Goal: Find specific page/section: Find specific page/section

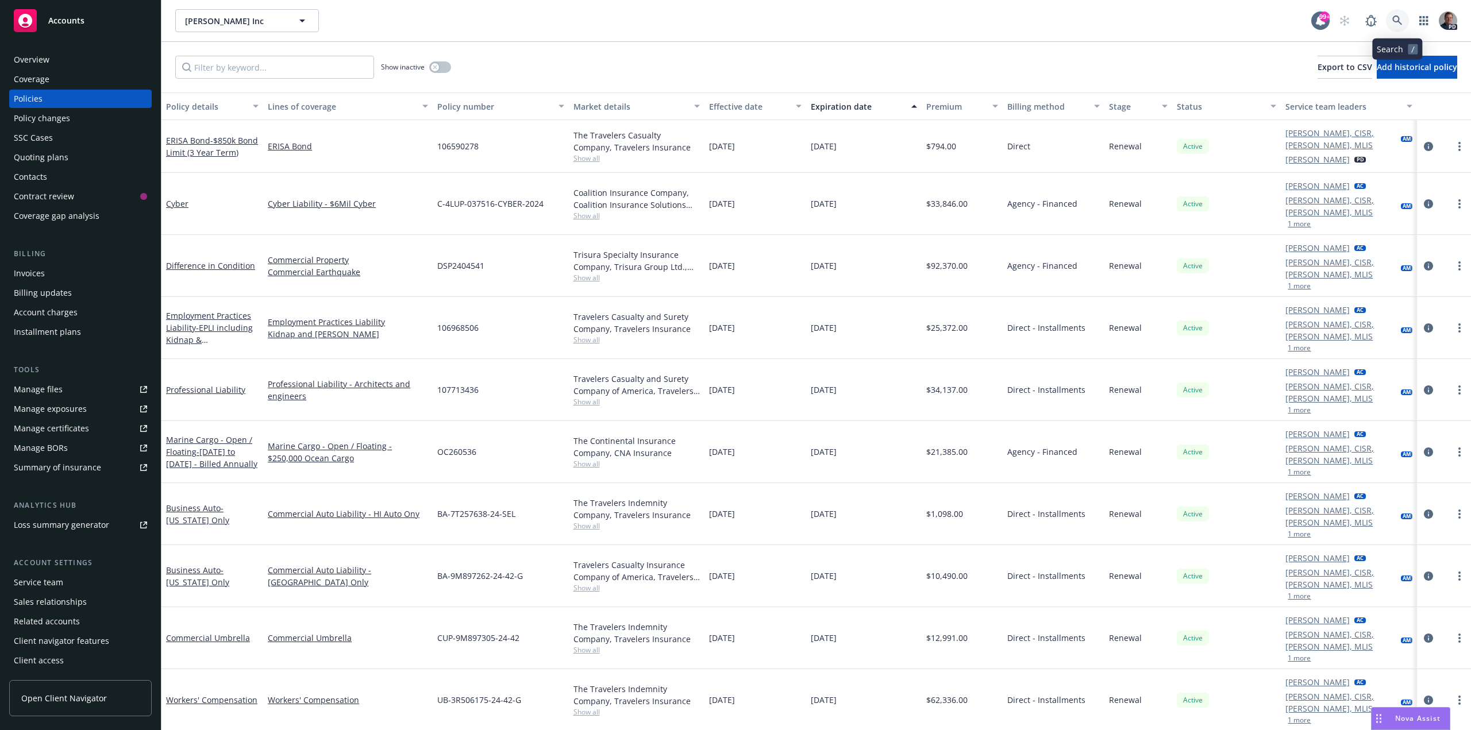
click at [1399, 20] on icon at bounding box center [1397, 21] width 10 height 10
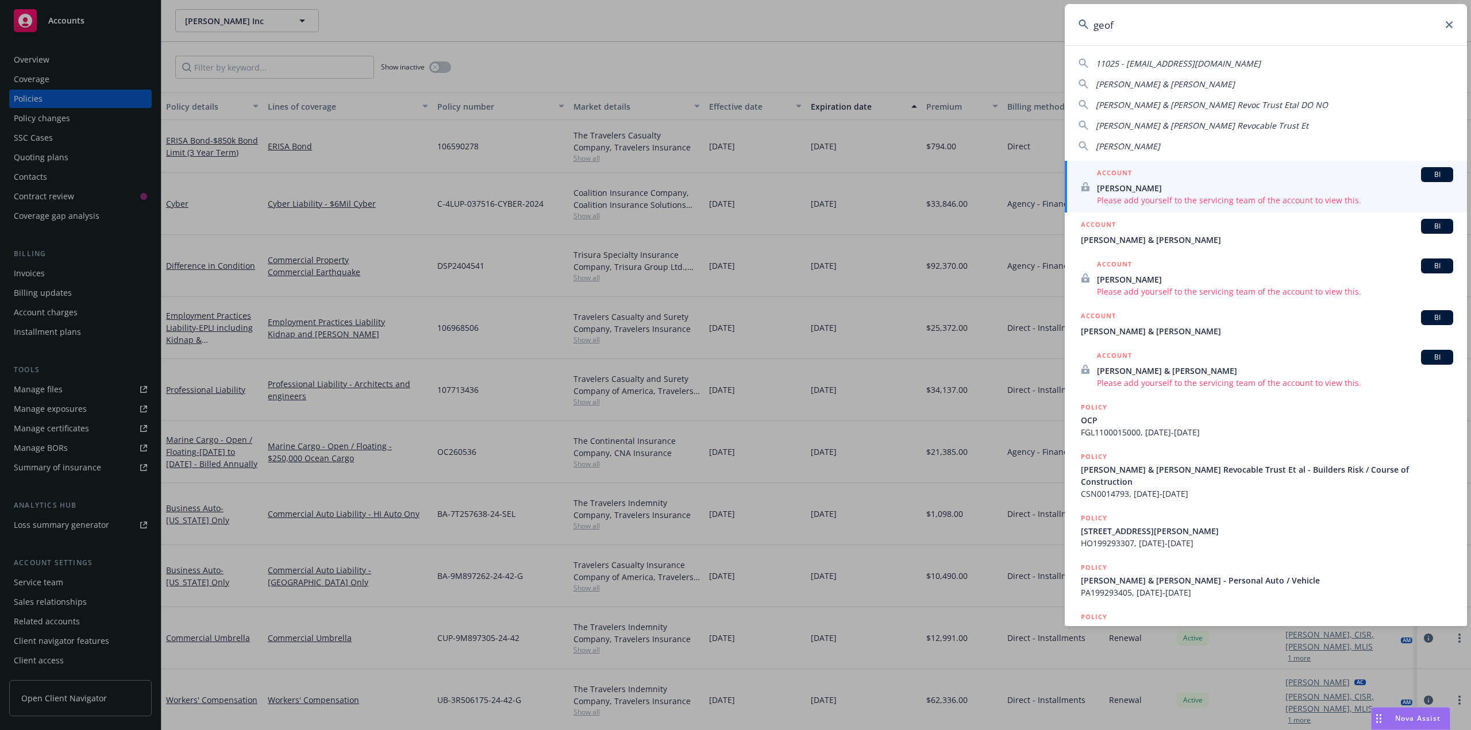
click at [1133, 82] on span "[PERSON_NAME] & [PERSON_NAME]" at bounding box center [1164, 84] width 139 height 11
type input "[PERSON_NAME] & [PERSON_NAME]"
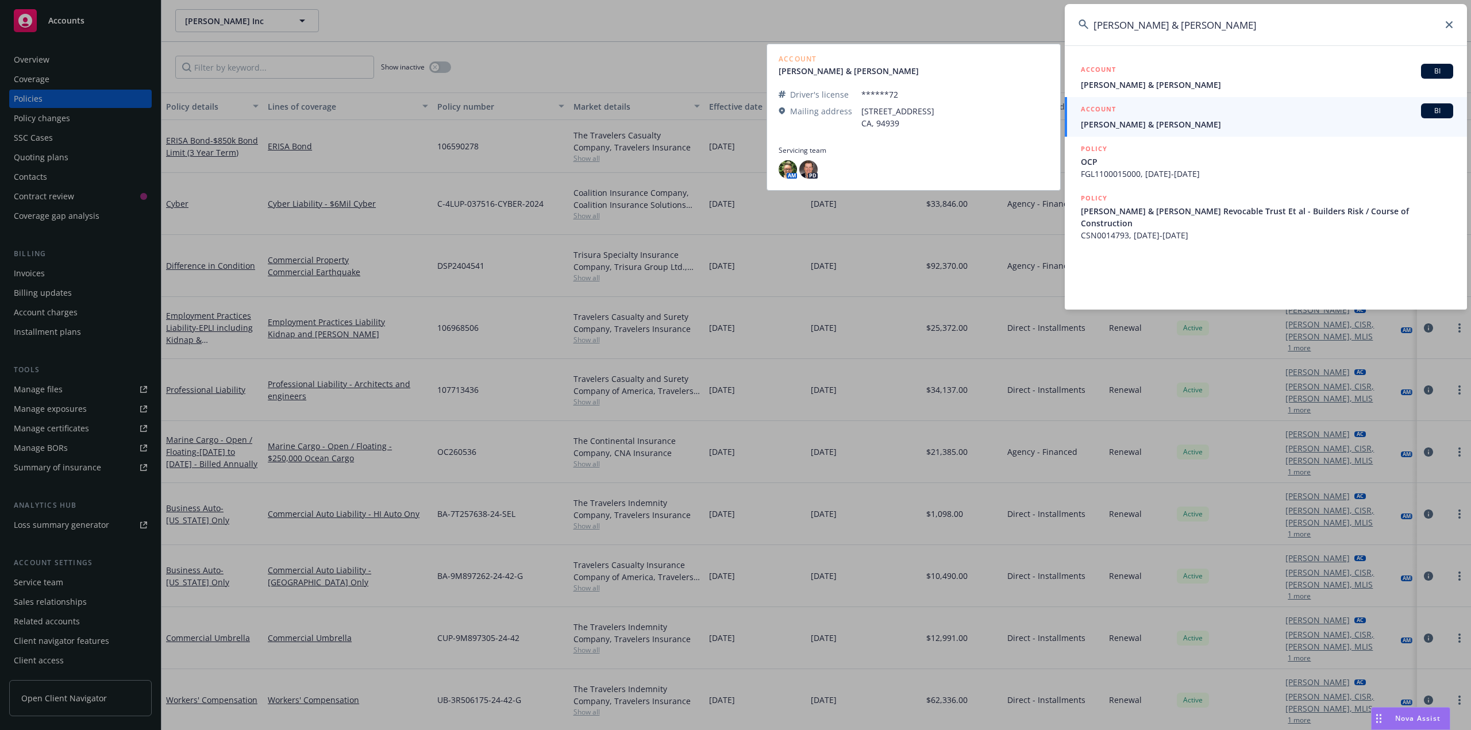
click at [1160, 119] on span "[PERSON_NAME] & [PERSON_NAME]" at bounding box center [1266, 124] width 372 height 12
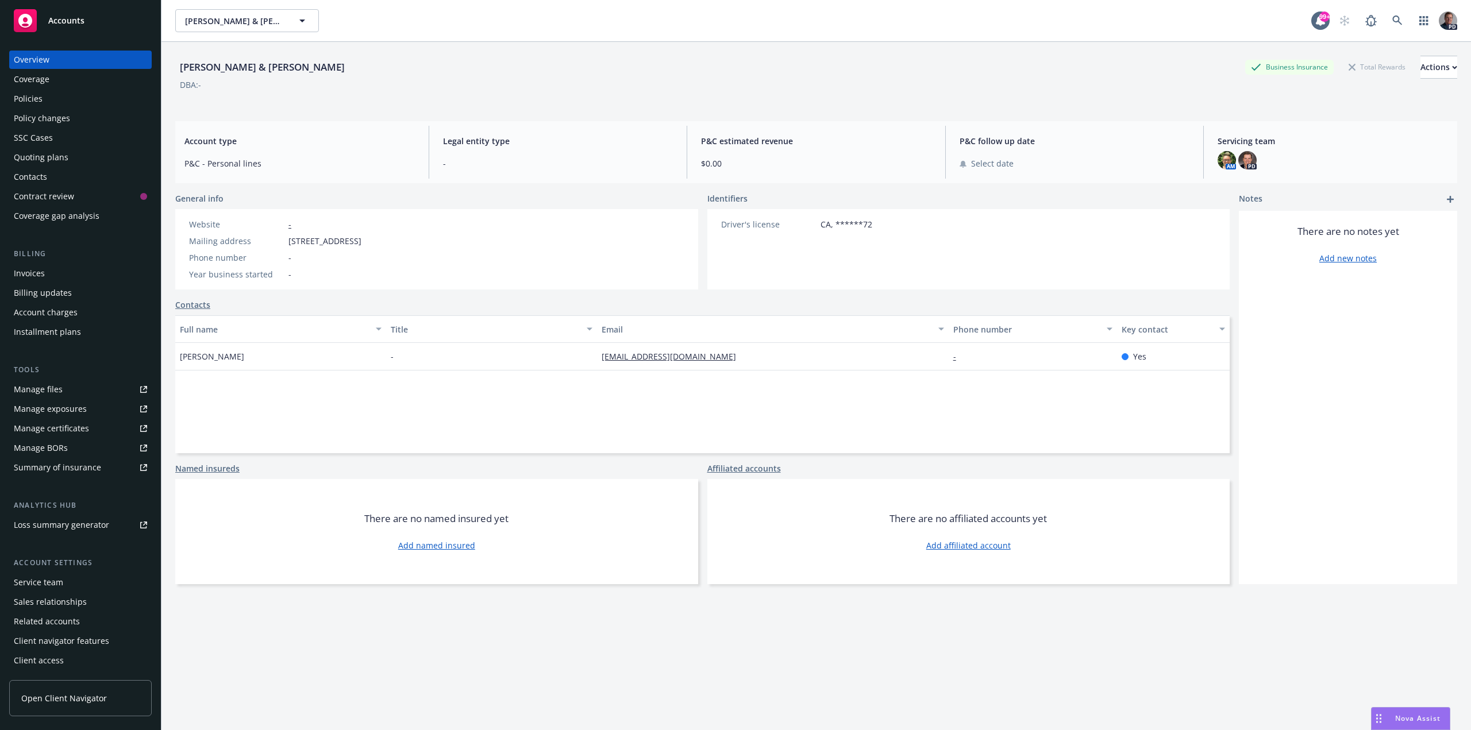
click at [18, 100] on div "Policies" at bounding box center [28, 99] width 29 height 18
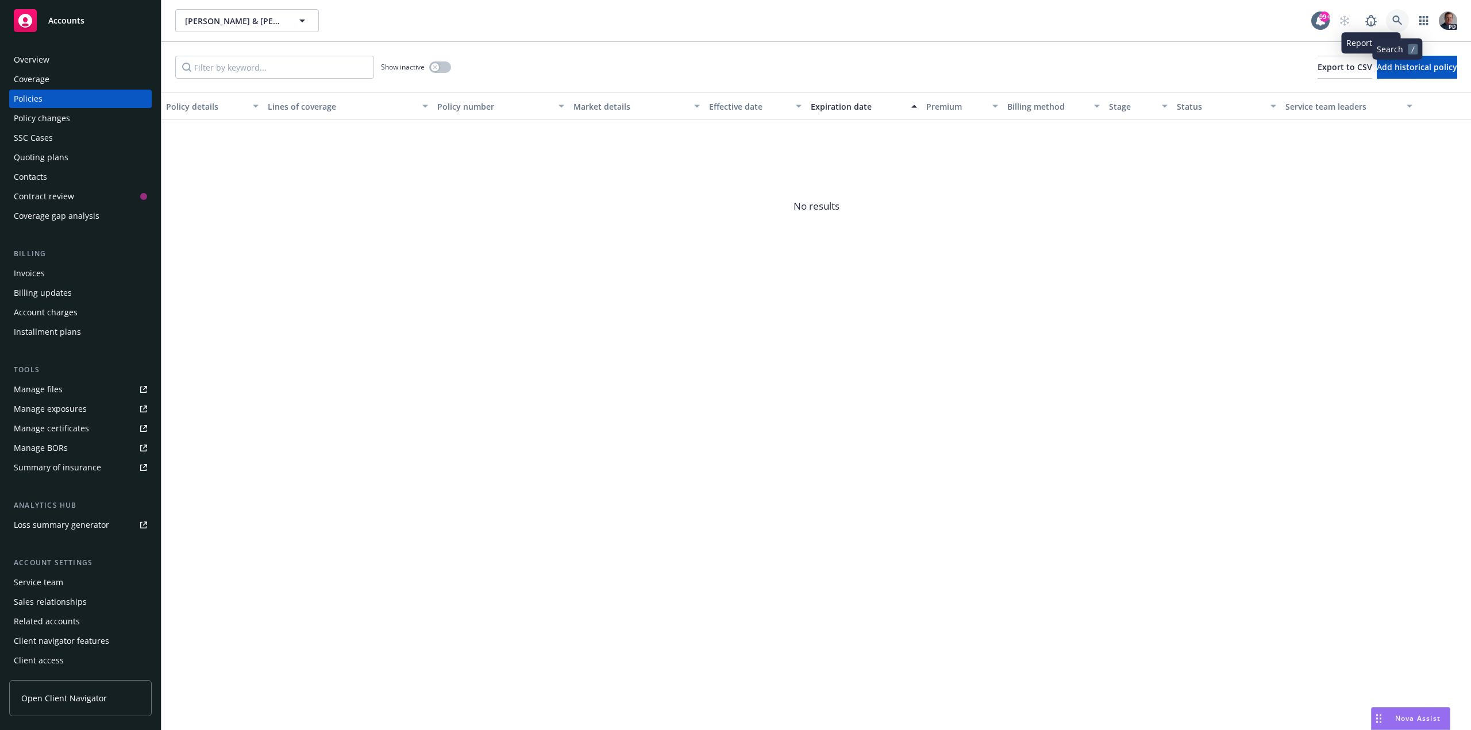
click at [1396, 18] on icon at bounding box center [1397, 21] width 10 height 10
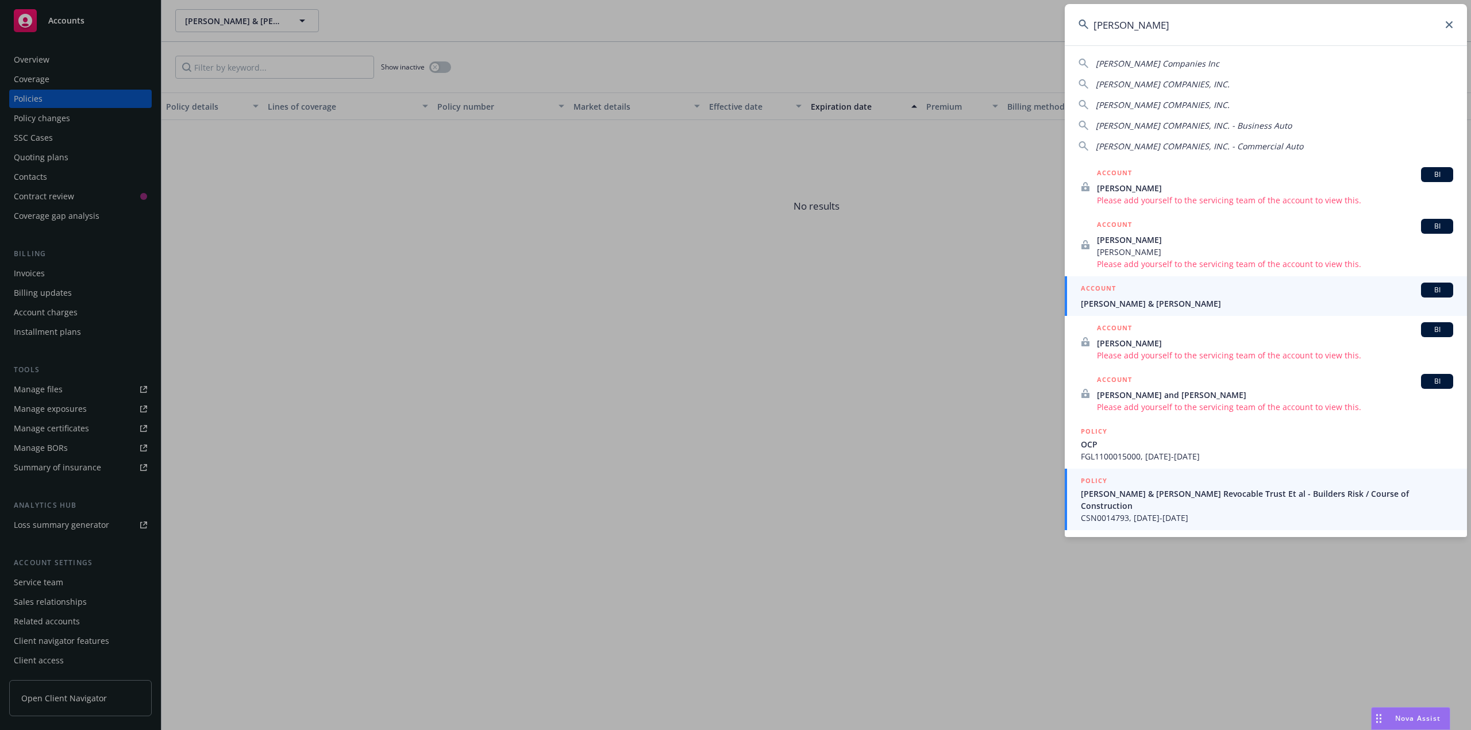
type input "[PERSON_NAME]"
click at [1232, 495] on span "[PERSON_NAME] & [PERSON_NAME] Revocable Trust Et al - Builders Risk / Course of…" at bounding box center [1266, 500] width 372 height 24
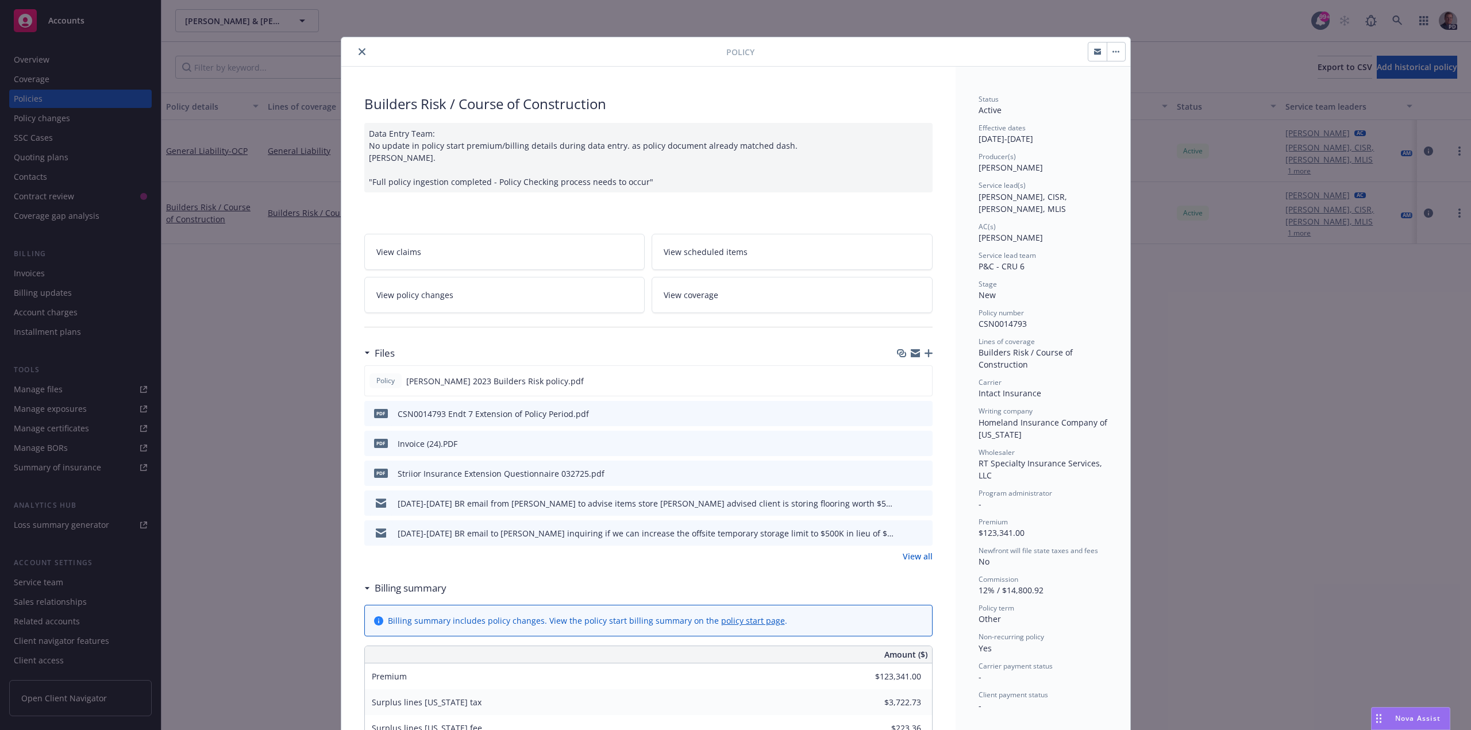
click at [358, 51] on icon "close" at bounding box center [361, 51] width 7 height 7
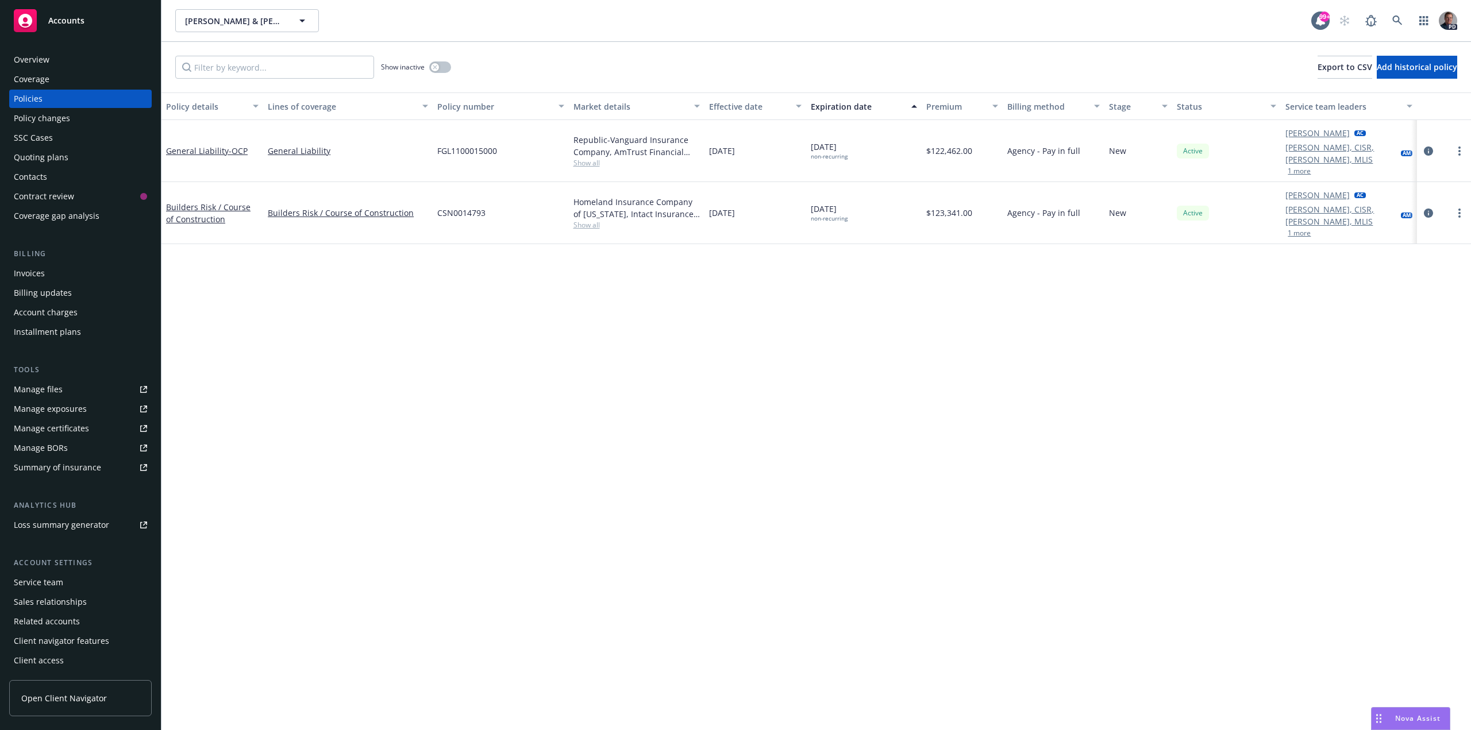
click at [592, 158] on span "Show all" at bounding box center [636, 163] width 126 height 10
click at [617, 158] on span "Show all" at bounding box center [636, 163] width 126 height 10
click at [33, 53] on div "Overview" at bounding box center [32, 60] width 36 height 18
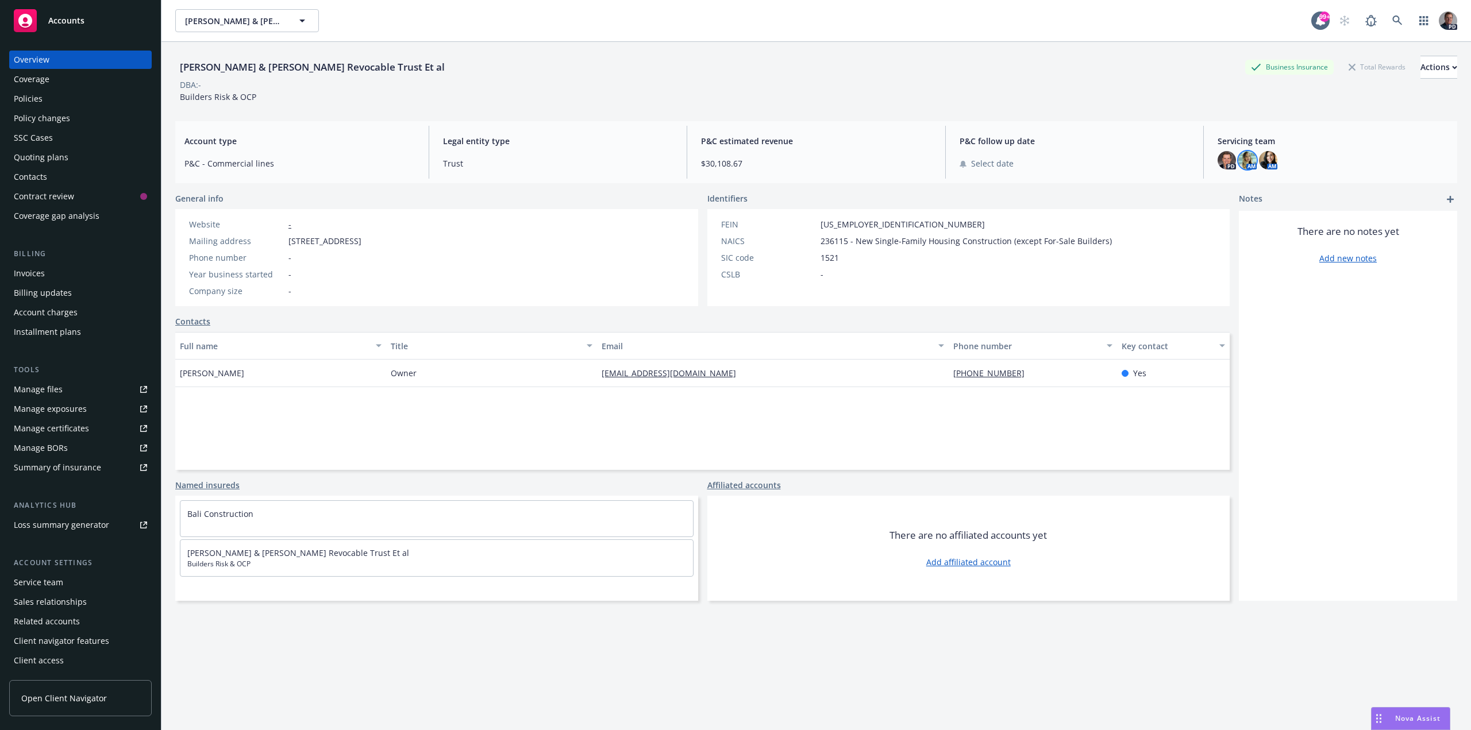
click at [1238, 162] on img at bounding box center [1247, 160] width 18 height 18
